Goal: Information Seeking & Learning: Learn about a topic

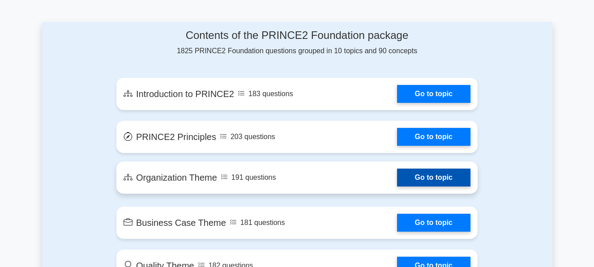
scroll to position [508, 0]
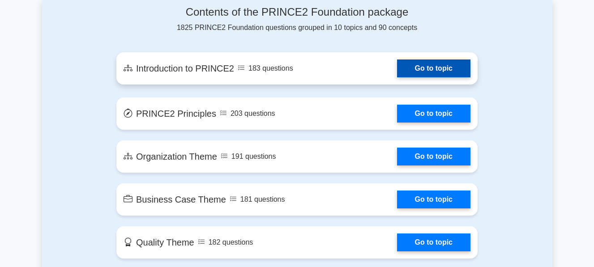
click at [424, 77] on link "Go to topic" at bounding box center [433, 69] width 73 height 18
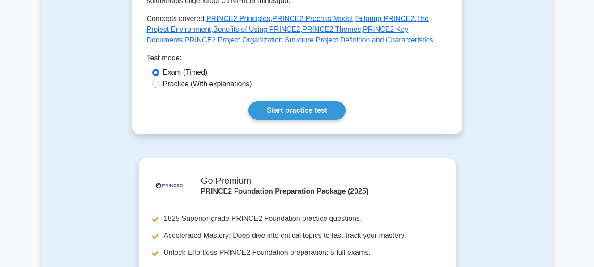
scroll to position [464, 0]
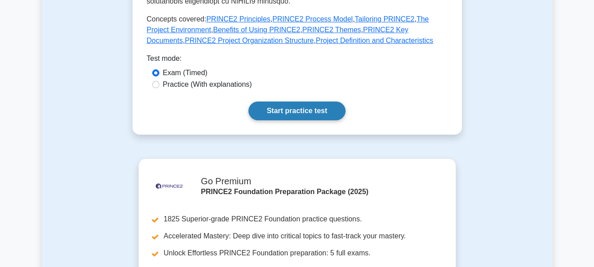
click at [300, 103] on link "Start practice test" at bounding box center [296, 111] width 97 height 19
